Goal: Task Accomplishment & Management: Complete application form

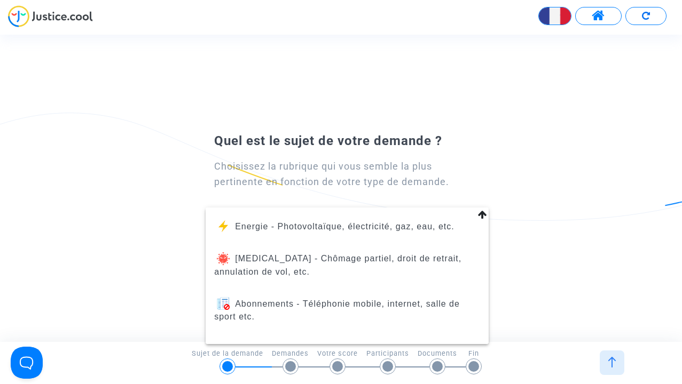
scroll to position [144, 0]
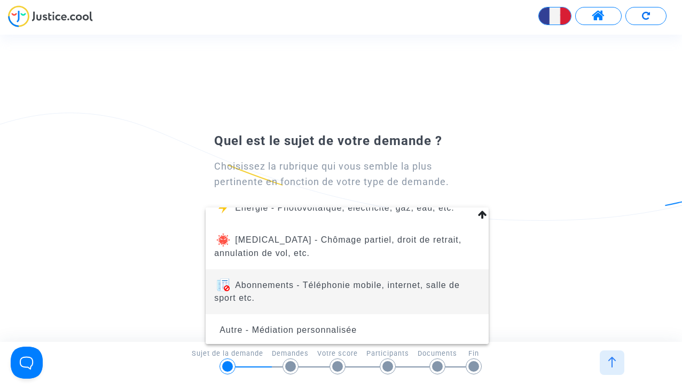
click at [356, 291] on span "Abonnements - Téléphonie mobile, internet, salle de sport etc." at bounding box center [337, 292] width 246 height 22
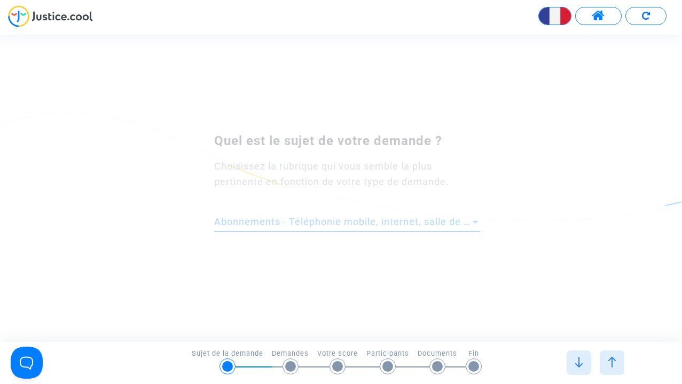
scroll to position [0, 0]
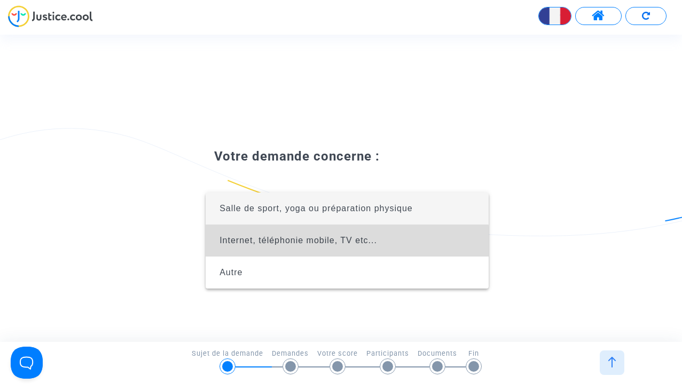
click at [303, 251] on span "Internet, téléphonie mobile, TV etc..." at bounding box center [347, 241] width 266 height 32
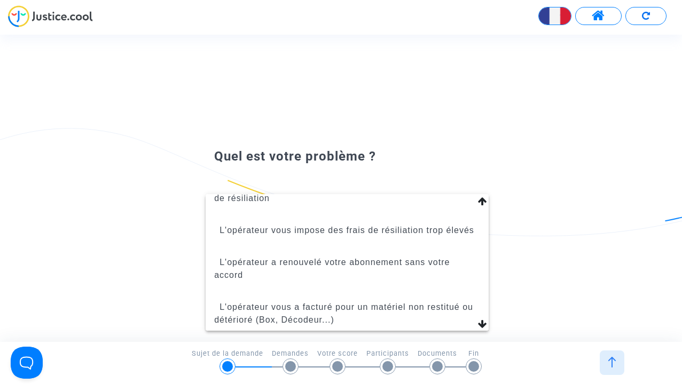
scroll to position [76, 0]
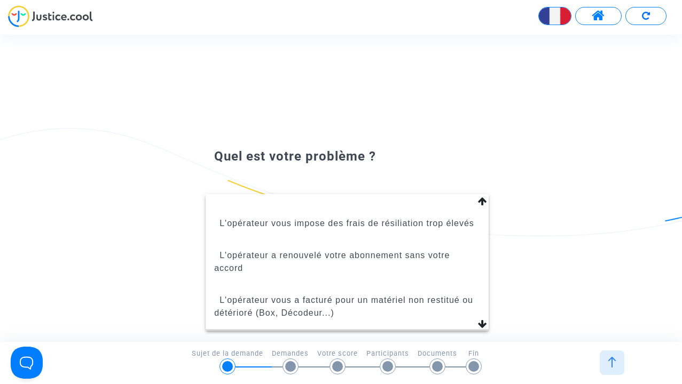
click at [483, 329] on mat-option "L'opérateur vous a trop ou mal facturé (appels à l'étranger etc...)" at bounding box center [346, 351] width 283 height 45
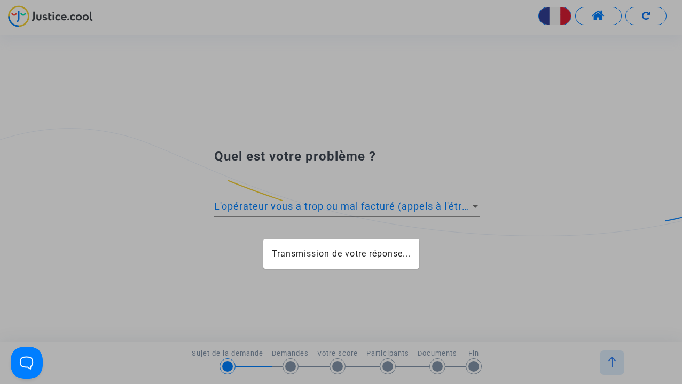
click at [34, 61] on app-form "Transmission de votre réponse... Votre demande concerne : Internet, téléphonie …" at bounding box center [34, 61] width 0 height 0
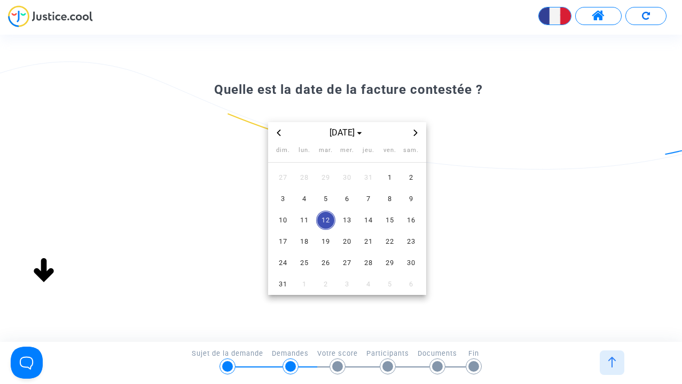
click at [280, 133] on icon "Previous month" at bounding box center [278, 133] width 6 height 6
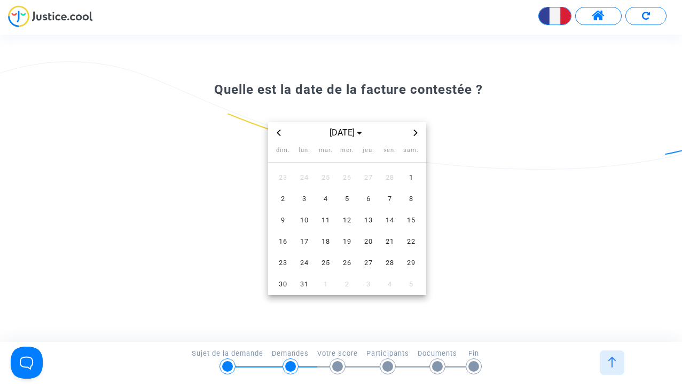
click at [280, 133] on icon "Previous month" at bounding box center [278, 133] width 6 height 6
click at [286, 203] on span "2" at bounding box center [282, 198] width 19 height 19
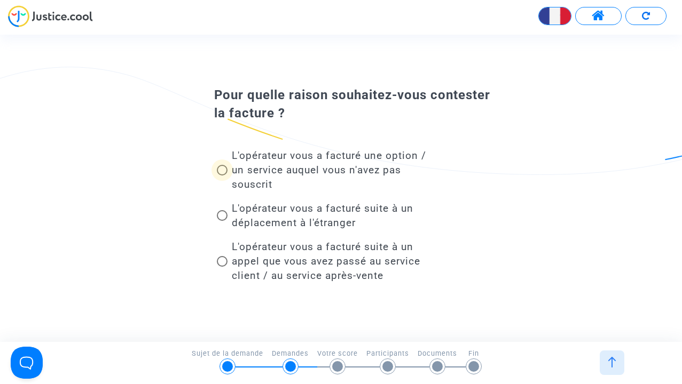
click at [226, 169] on span at bounding box center [222, 170] width 11 height 11
click at [222, 176] on input "L'opérateur vous a facturé une option / un service auquel vous n'avez pas sousc…" at bounding box center [222, 176] width 1 height 1
radio input "true"
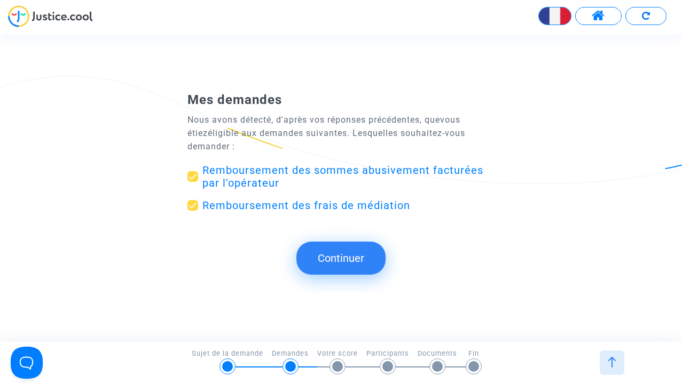
click at [332, 262] on button "Continuer" at bounding box center [340, 258] width 89 height 33
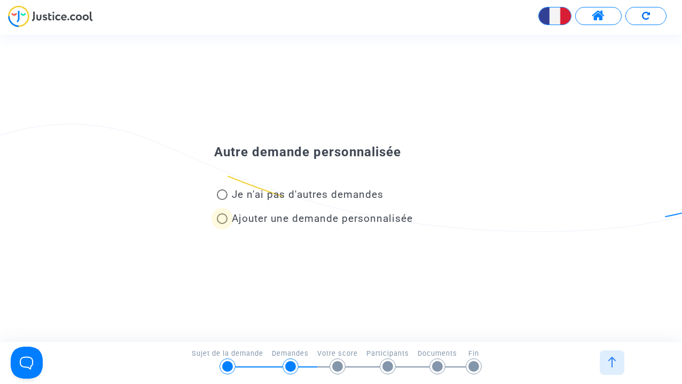
click at [355, 219] on span "Ajouter une demande personnalisée" at bounding box center [322, 218] width 181 height 12
click at [222, 224] on input "Ajouter une demande personnalisée" at bounding box center [222, 224] width 1 height 1
radio input "true"
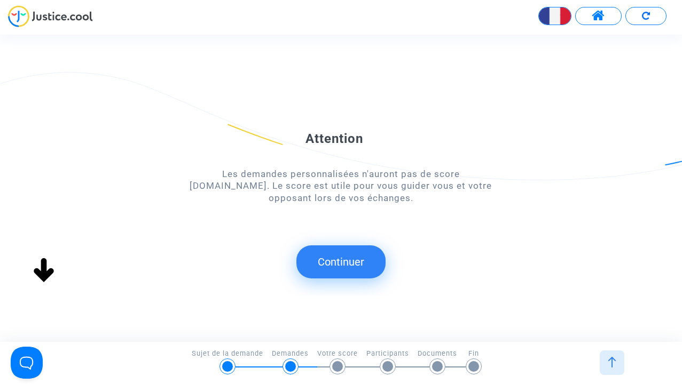
click at [339, 259] on button "Continuer" at bounding box center [340, 262] width 89 height 33
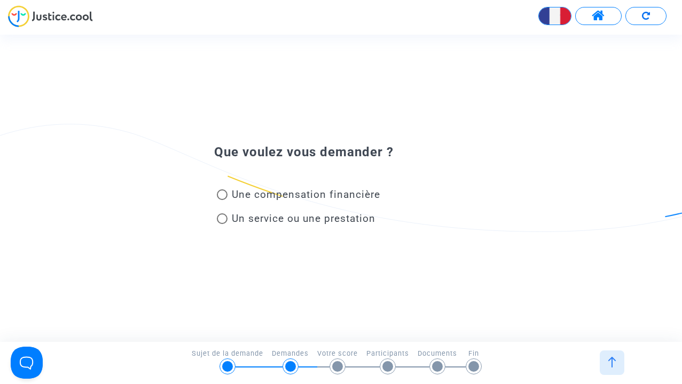
click at [288, 363] on div at bounding box center [290, 366] width 11 height 11
click at [600, 359] on div at bounding box center [611, 363] width 25 height 25
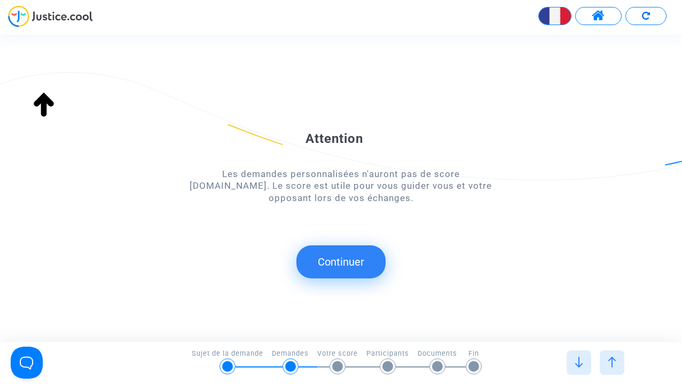
click at [618, 362] on div at bounding box center [611, 363] width 25 height 25
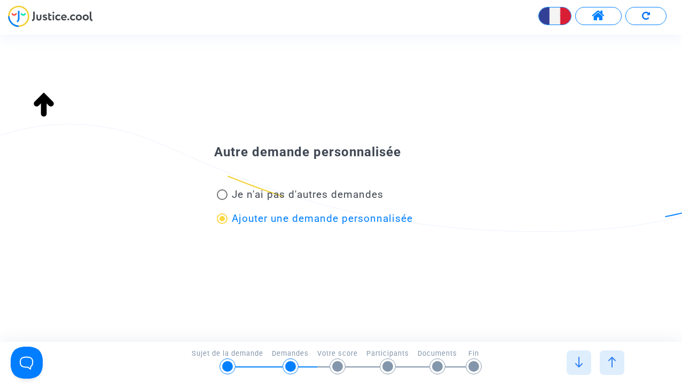
click at [354, 194] on span "Je n'ai pas d'autres demandes" at bounding box center [308, 194] width 152 height 12
click at [222, 200] on input "Je n'ai pas d'autres demandes" at bounding box center [222, 200] width 1 height 1
radio input "true"
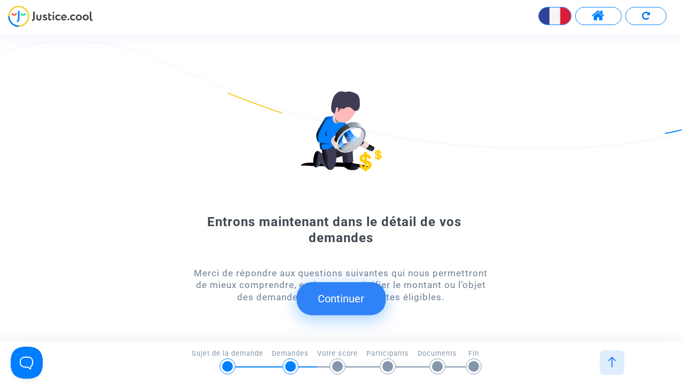
click at [357, 305] on button "Continuer" at bounding box center [340, 298] width 89 height 33
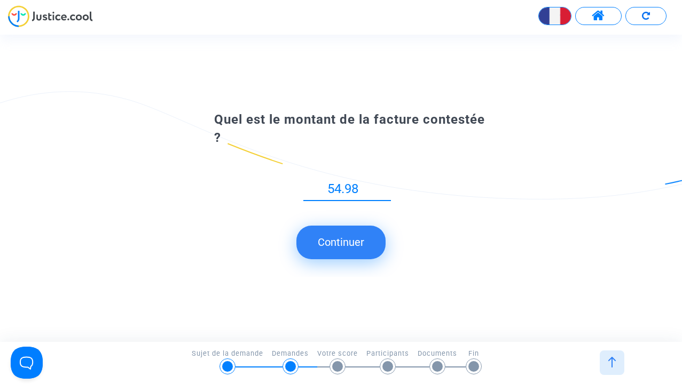
type input "54.98"
click at [371, 234] on button "Continuer" at bounding box center [340, 242] width 89 height 33
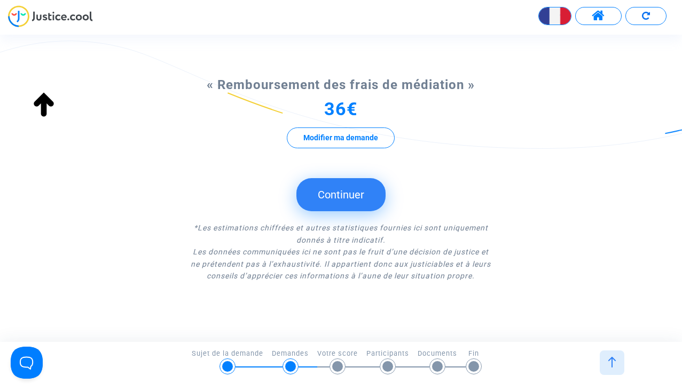
scroll to position [216, 0]
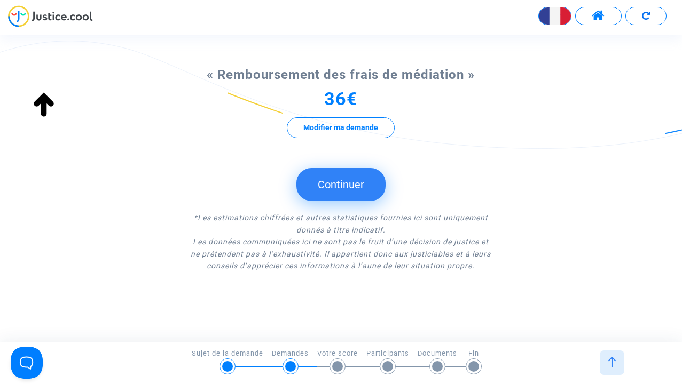
click at [369, 175] on button "Continuer" at bounding box center [340, 184] width 89 height 33
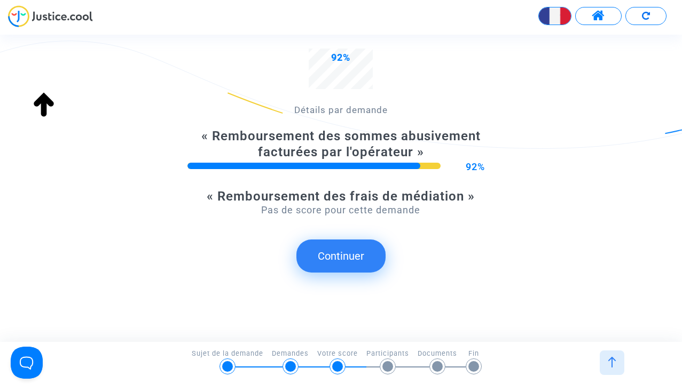
scroll to position [224, 0]
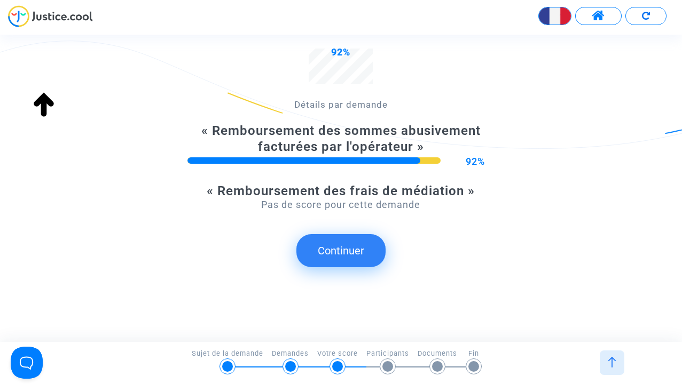
click at [370, 242] on button "Continuer" at bounding box center [340, 250] width 89 height 33
click at [336, 261] on button "Continuer" at bounding box center [340, 250] width 89 height 33
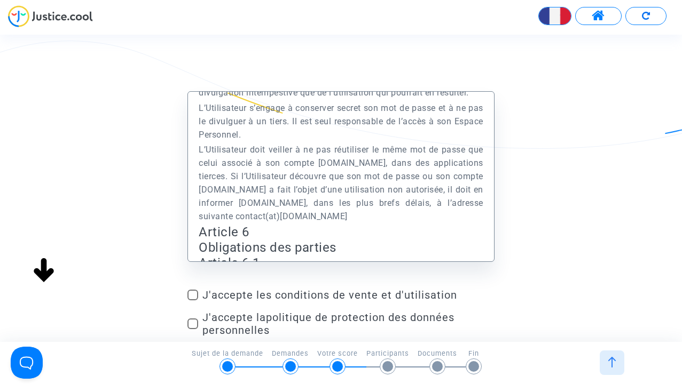
scroll to position [2170, 0]
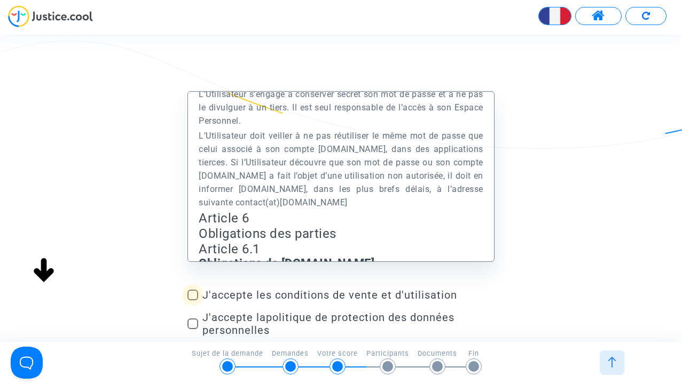
click at [205, 291] on span "J'accepte les conditions de vente et d'utilisation" at bounding box center [348, 295] width 292 height 13
click at [193, 301] on input "J'accepte les conditions de vente et d'utilisation" at bounding box center [192, 301] width 1 height 1
checkbox input "true"
click at [195, 322] on span at bounding box center [192, 324] width 11 height 11
click at [193, 329] on input "J'accepte la politique de protection des données personnelles" at bounding box center [192, 329] width 1 height 1
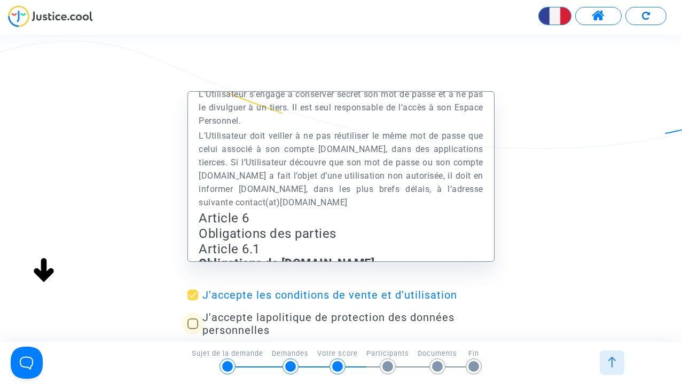
checkbox input "true"
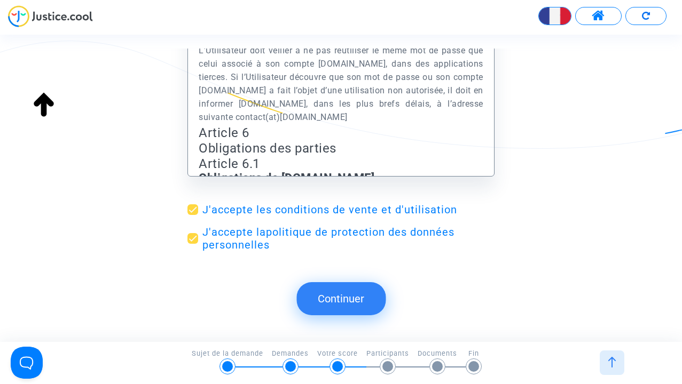
scroll to position [85, 0]
click at [357, 286] on button "Continuer" at bounding box center [340, 298] width 89 height 33
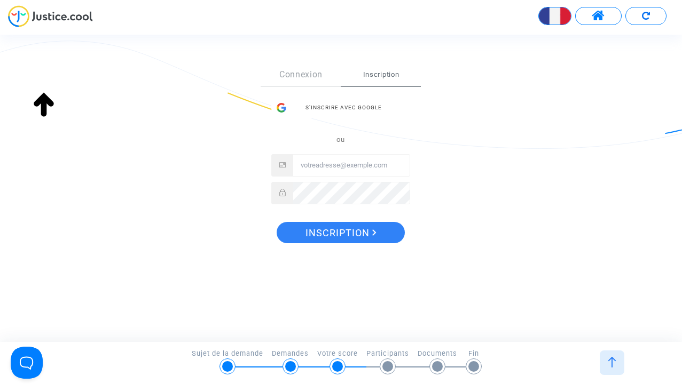
scroll to position [165, 0]
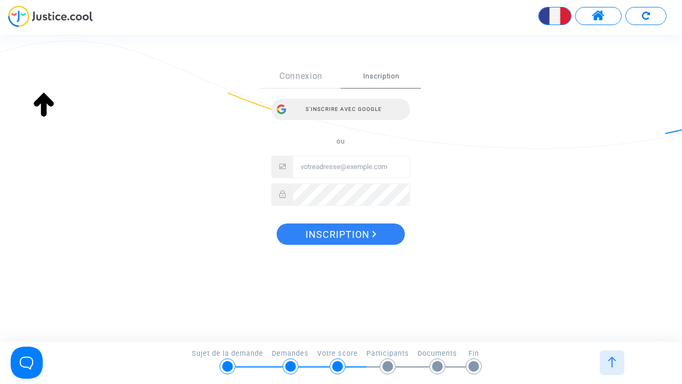
click at [341, 109] on div "S’inscrire avec Google" at bounding box center [340, 109] width 139 height 21
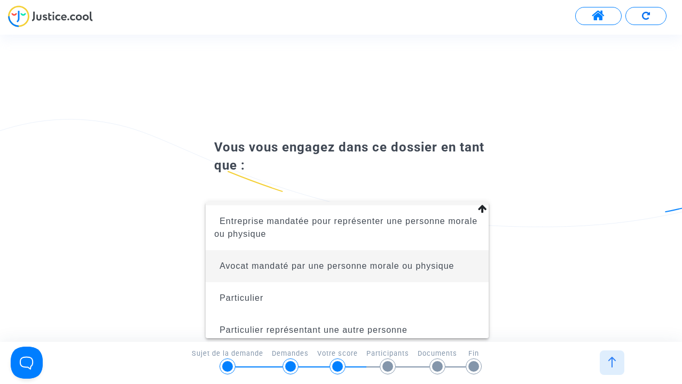
scroll to position [49, 0]
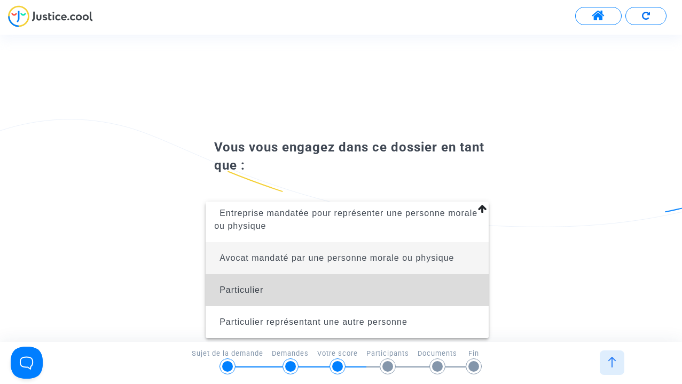
click at [383, 304] on span "Particulier" at bounding box center [347, 290] width 266 height 32
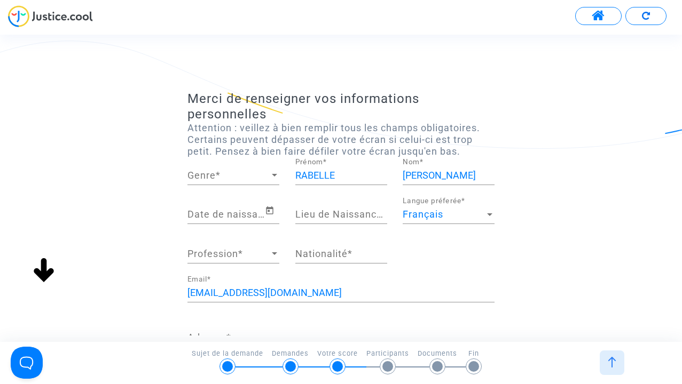
scroll to position [0, 0]
click at [227, 212] on input "Date de naissance *" at bounding box center [225, 214] width 77 height 11
click at [266, 204] on icon "Open calendar" at bounding box center [270, 210] width 10 height 13
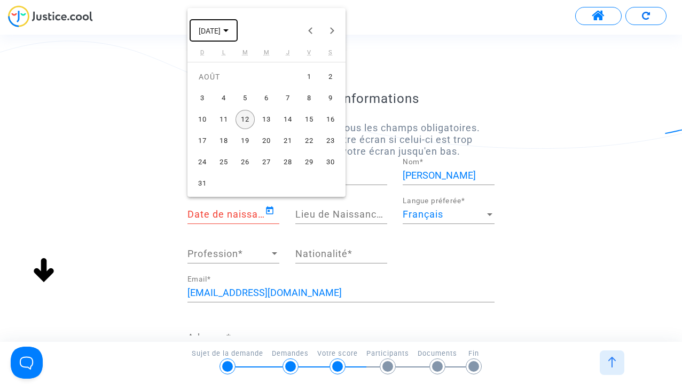
click at [220, 30] on span "AOÛT 2025" at bounding box center [210, 31] width 22 height 9
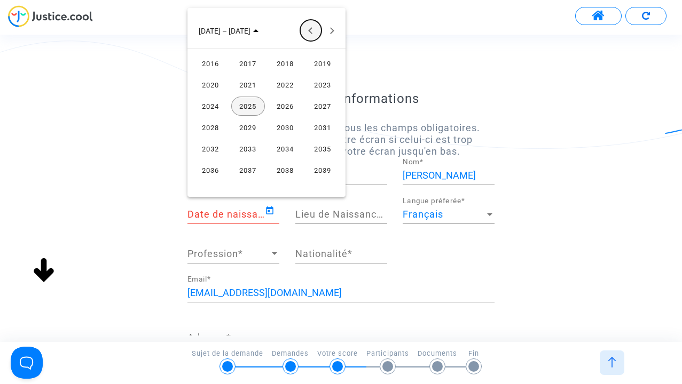
click at [308, 29] on button "Previous 24 years" at bounding box center [310, 30] width 21 height 21
click at [334, 28] on button "Next 24 years" at bounding box center [331, 30] width 21 height 21
click at [283, 88] on div "1998" at bounding box center [285, 84] width 34 height 19
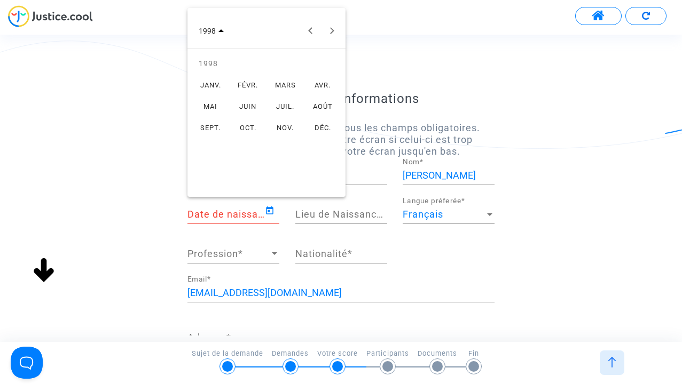
click at [287, 89] on div "MARS" at bounding box center [285, 84] width 34 height 19
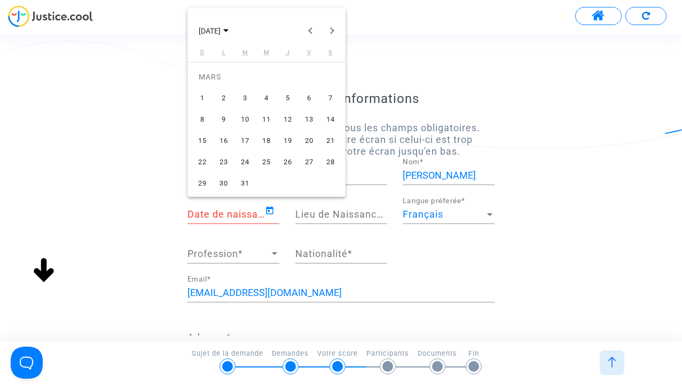
click at [303, 101] on div "6" at bounding box center [308, 98] width 19 height 19
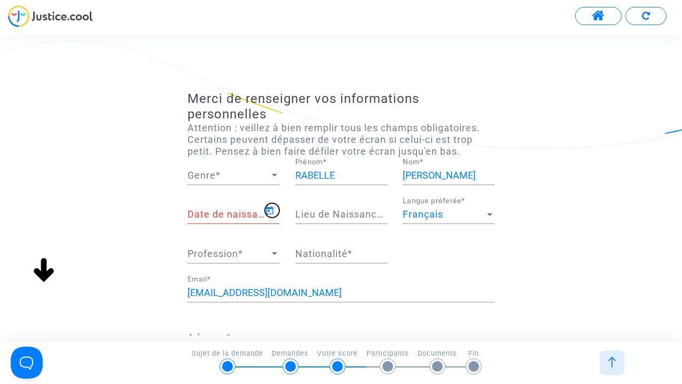
type input "06/03/1998"
click at [236, 173] on span "Genre" at bounding box center [228, 175] width 82 height 11
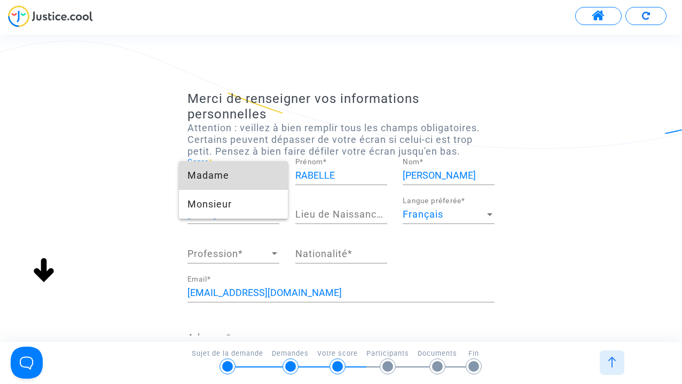
click at [227, 186] on span "Madame" at bounding box center [233, 175] width 92 height 29
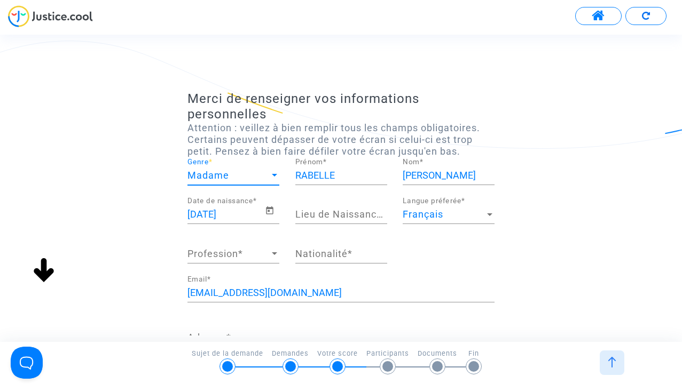
click at [341, 219] on input "Lieu de Naissance *" at bounding box center [341, 214] width 92 height 11
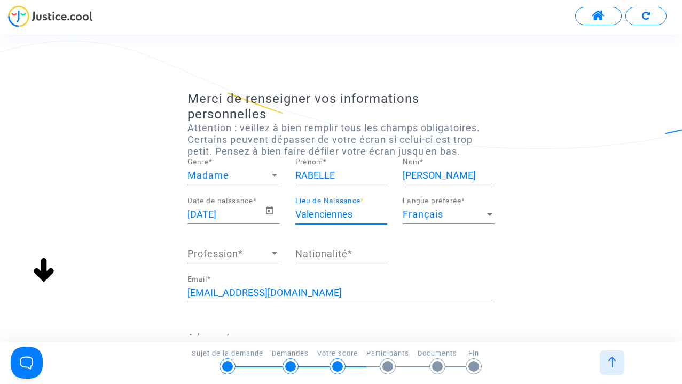
type input "Valenciennes"
click at [262, 255] on span "Profession" at bounding box center [228, 254] width 82 height 11
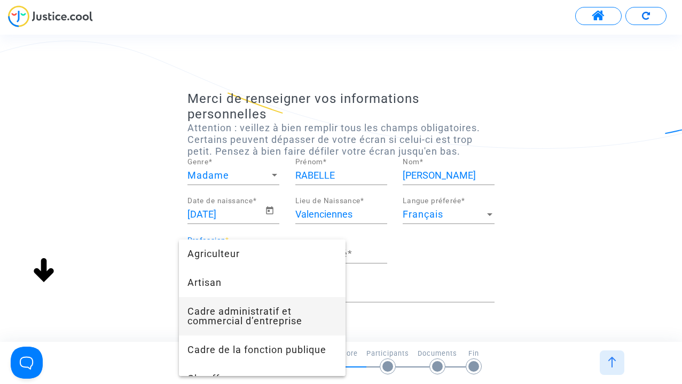
click at [265, 318] on span "Cadre administratif et commercial d’entreprise" at bounding box center [261, 316] width 149 height 38
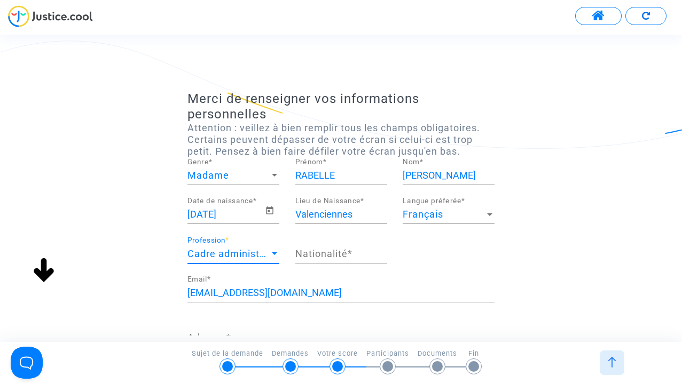
click at [319, 256] on input "Nationalité *" at bounding box center [341, 254] width 92 height 11
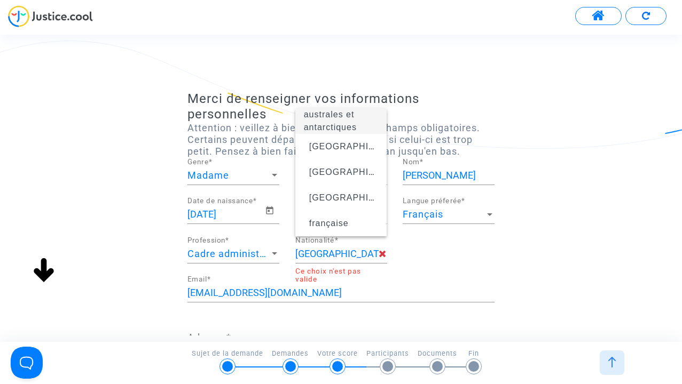
click at [429, 243] on div "06/03/1998 Date de naissance * Valenciennes Lieu de Naissance * Français Langue…" at bounding box center [340, 236] width 323 height 78
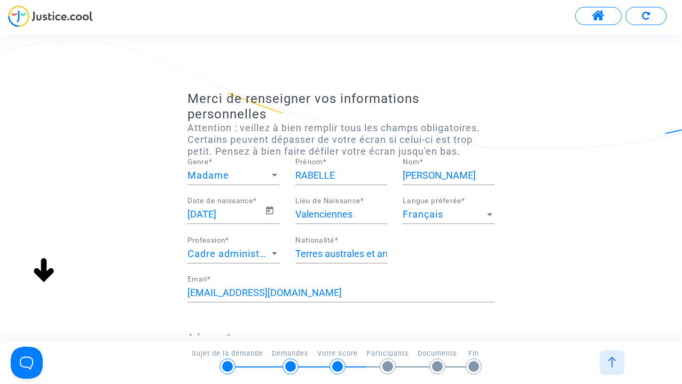
click at [366, 254] on input "Terres australes et antarctiques françaises" at bounding box center [341, 254] width 92 height 11
drag, startPoint x: 297, startPoint y: 254, endPoint x: 539, endPoint y: 250, distance: 241.3
click at [539, 250] on div "Merci de renseigner vos informations personnelles Attention : veillez à bien re…" at bounding box center [341, 317] width 682 height 453
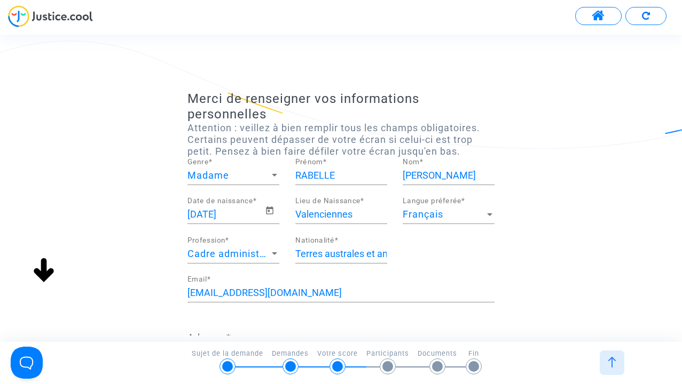
click at [345, 259] on input "Terres australes et antarctiques françaises" at bounding box center [341, 254] width 92 height 11
click at [293, 254] on div "Terres australes et antarctiques françaises Nationalité *" at bounding box center [341, 255] width 108 height 39
drag, startPoint x: 296, startPoint y: 254, endPoint x: 539, endPoint y: 266, distance: 243.7
click at [539, 266] on div "Merci de renseigner vos informations personnelles Attention : veillez à bien re…" at bounding box center [341, 317] width 682 height 453
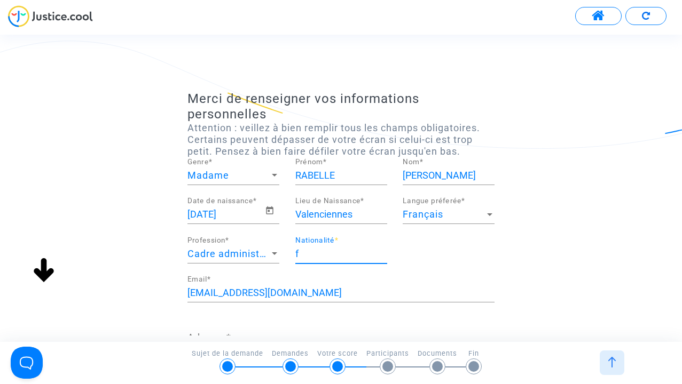
scroll to position [0, 0]
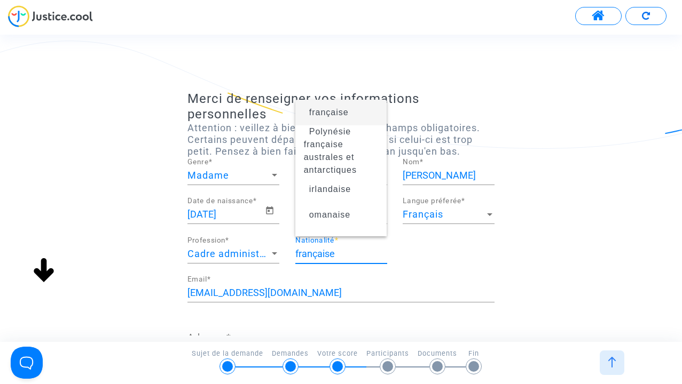
type input "française"
click at [370, 119] on span "française" at bounding box center [341, 113] width 75 height 30
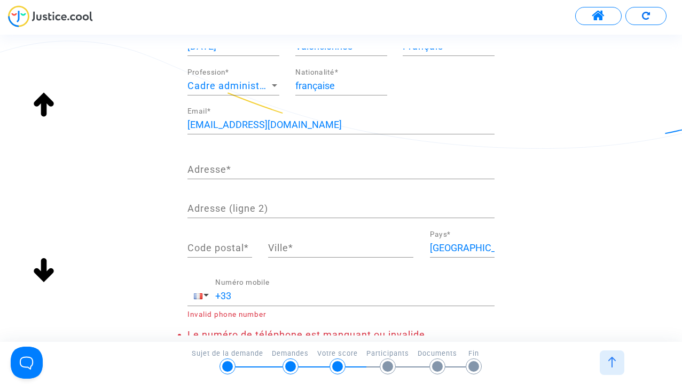
scroll to position [167, 0]
click at [332, 168] on input "Adresse *" at bounding box center [340, 170] width 307 height 11
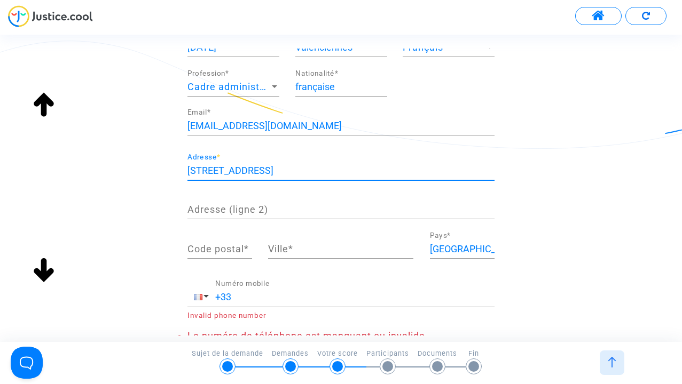
type input "15 rue de l'union"
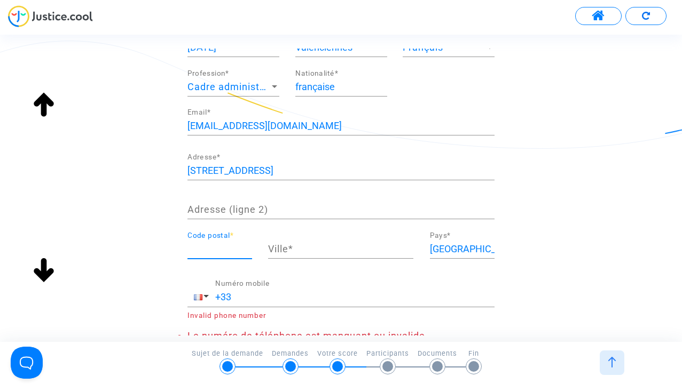
click at [244, 248] on input "Code postal *" at bounding box center [219, 249] width 65 height 11
type input "59590"
click at [347, 248] on input "Ville *" at bounding box center [340, 249] width 145 height 11
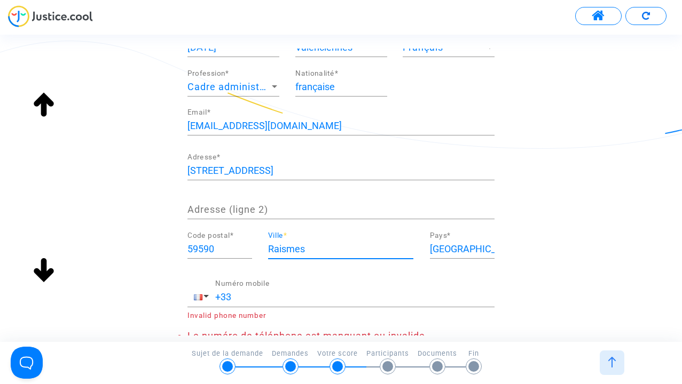
type input "Raismes"
click at [322, 298] on input "+33" at bounding box center [354, 297] width 279 height 11
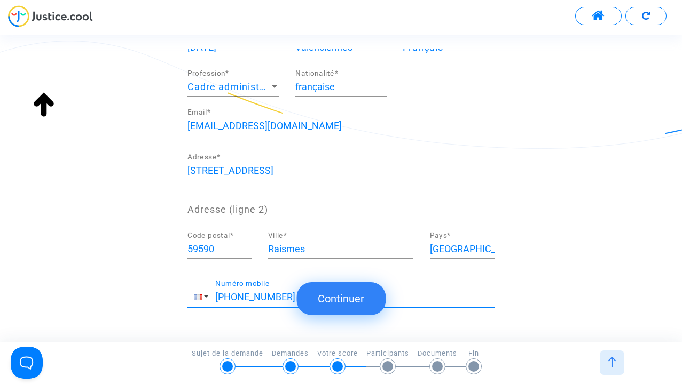
type input "+33 0631823201"
click at [311, 294] on button "Continuer" at bounding box center [340, 298] width 89 height 33
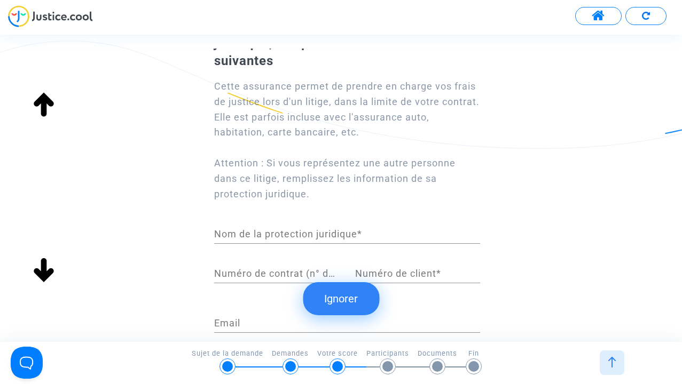
scroll to position [73, 0]
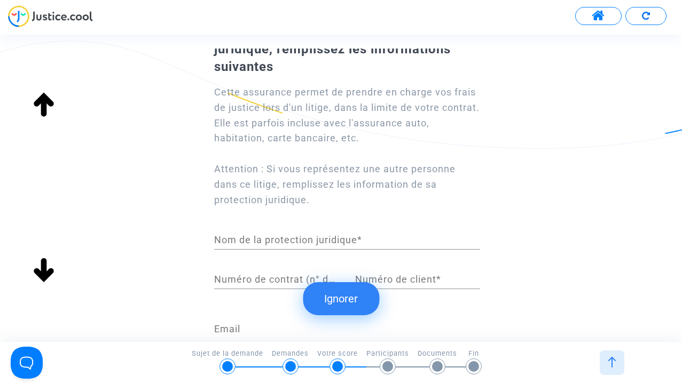
click at [337, 292] on button "Ignorer" at bounding box center [341, 298] width 76 height 33
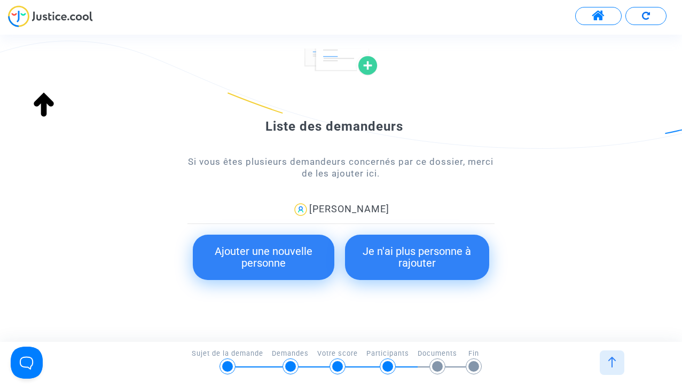
scroll to position [101, 0]
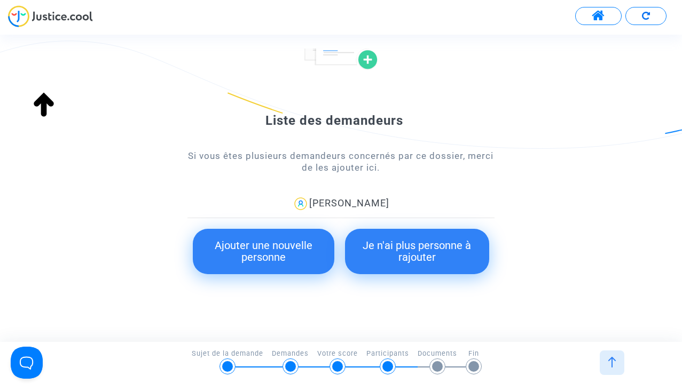
click at [409, 262] on button "Je n'ai plus personne à rajouter" at bounding box center [417, 251] width 144 height 45
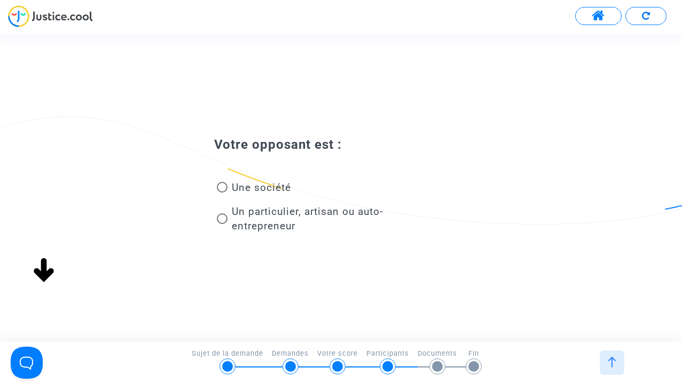
scroll to position [0, 0]
click at [266, 193] on span "Une société" at bounding box center [261, 187] width 59 height 12
click at [222, 193] on input "Une société" at bounding box center [222, 193] width 1 height 1
radio input "true"
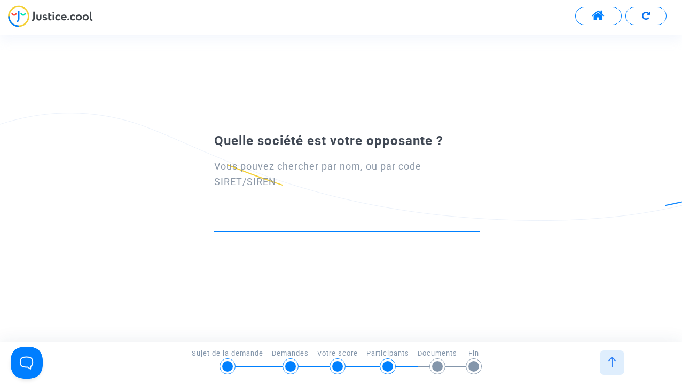
paste input "421 938 861 00034"
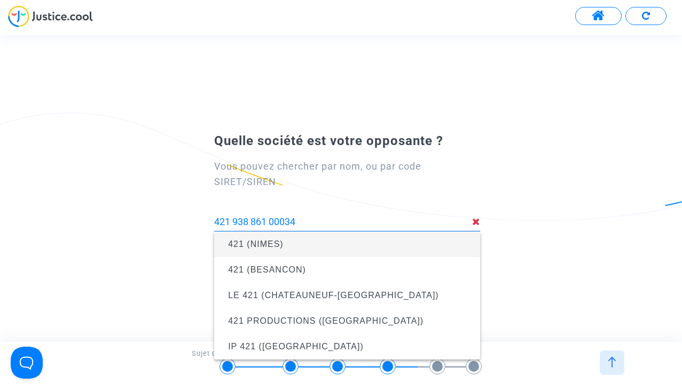
click at [234, 222] on input "421 938 861 00034" at bounding box center [343, 222] width 258 height 11
drag, startPoint x: 325, startPoint y: 218, endPoint x: 214, endPoint y: 220, distance: 111.6
click at [214, 220] on input "421 938 861 00034" at bounding box center [343, 222] width 258 height 11
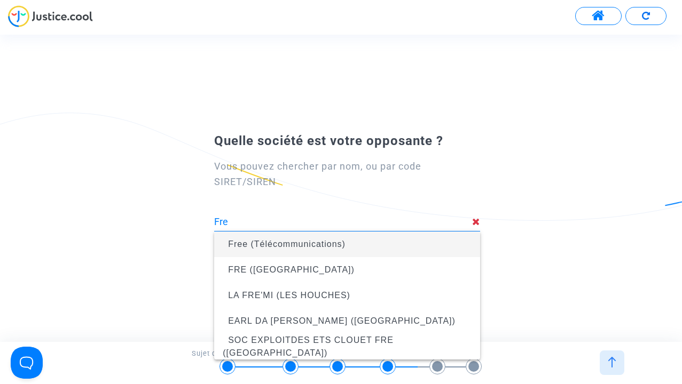
click at [317, 247] on span "Free (Télécommunications)" at bounding box center [286, 244] width 117 height 9
type input "Free (Télécommunications)"
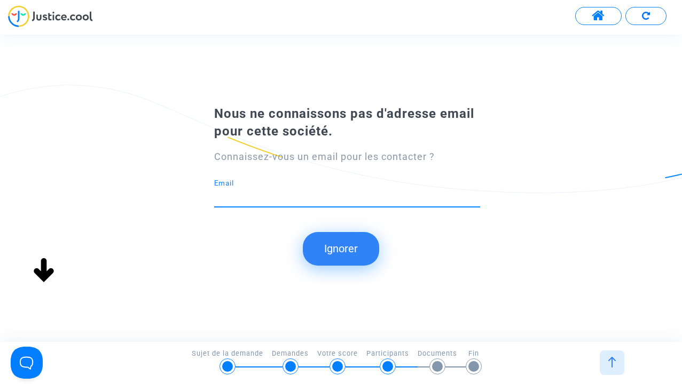
click at [361, 259] on button "Ignorer" at bounding box center [341, 248] width 76 height 33
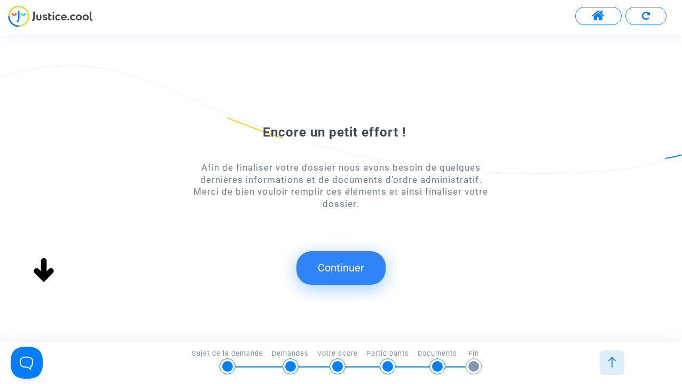
click at [354, 275] on button "Continuer" at bounding box center [340, 267] width 89 height 33
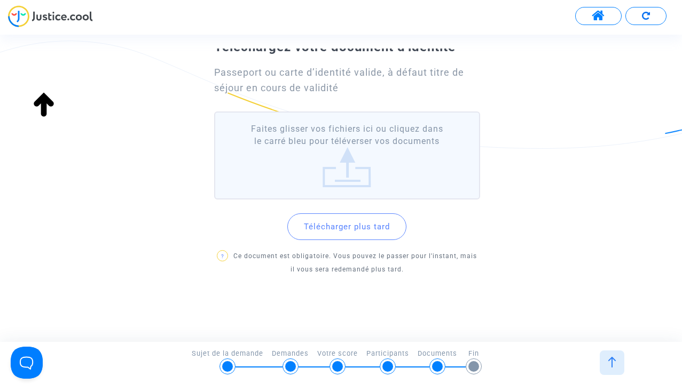
scroll to position [56, 0]
click at [360, 237] on button "Télécharger plus tard" at bounding box center [346, 227] width 119 height 27
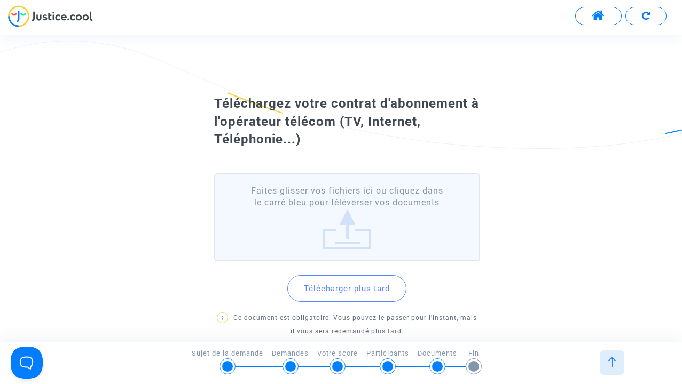
scroll to position [61, 0]
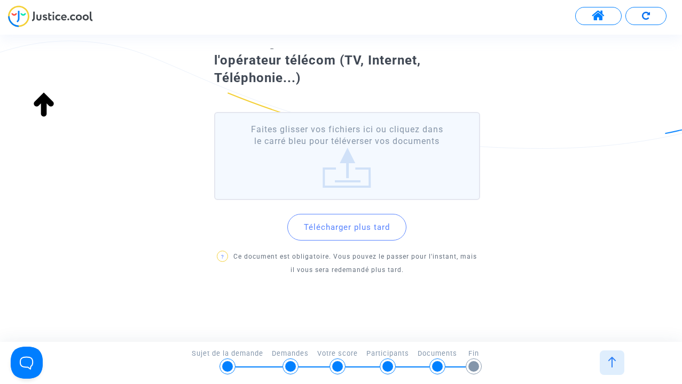
click at [360, 237] on button "Télécharger plus tard" at bounding box center [346, 227] width 119 height 27
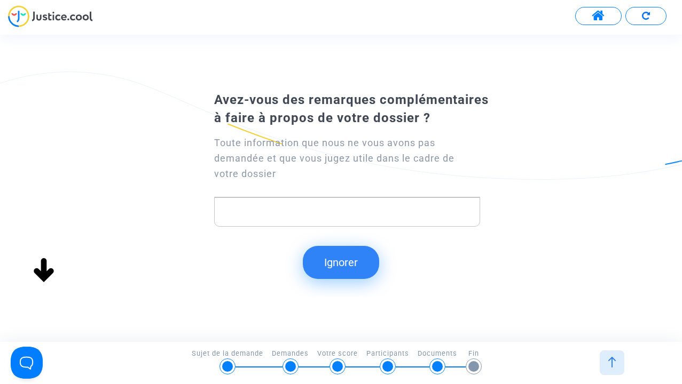
scroll to position [0, 0]
